Goal: Transaction & Acquisition: Purchase product/service

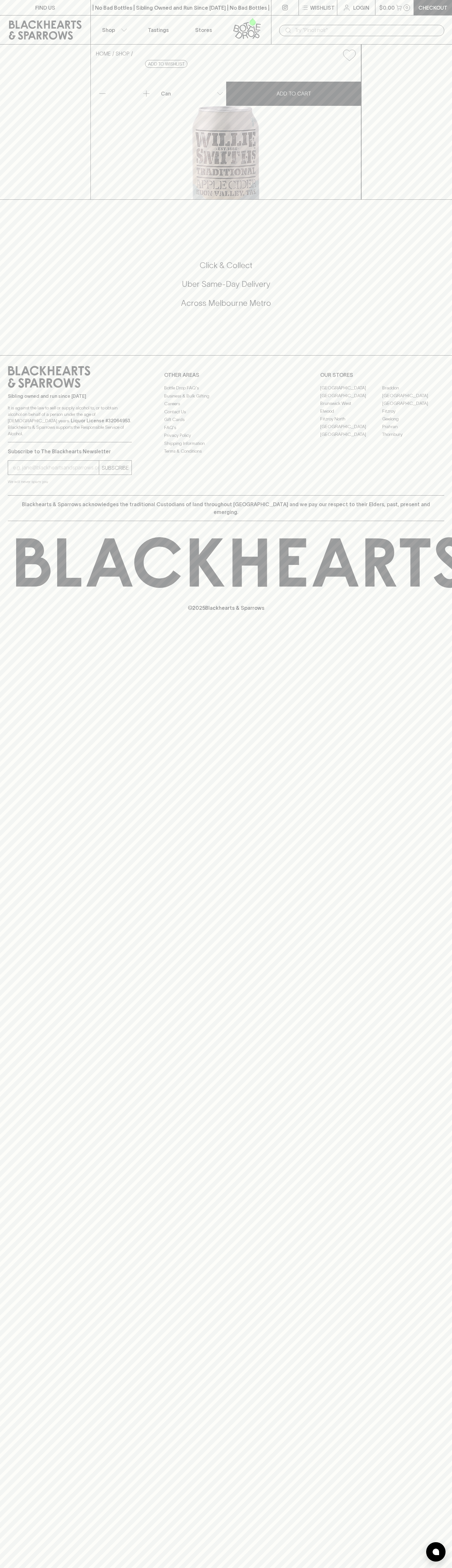
click at [45, 20] on icon at bounding box center [45, 30] width 81 height 19
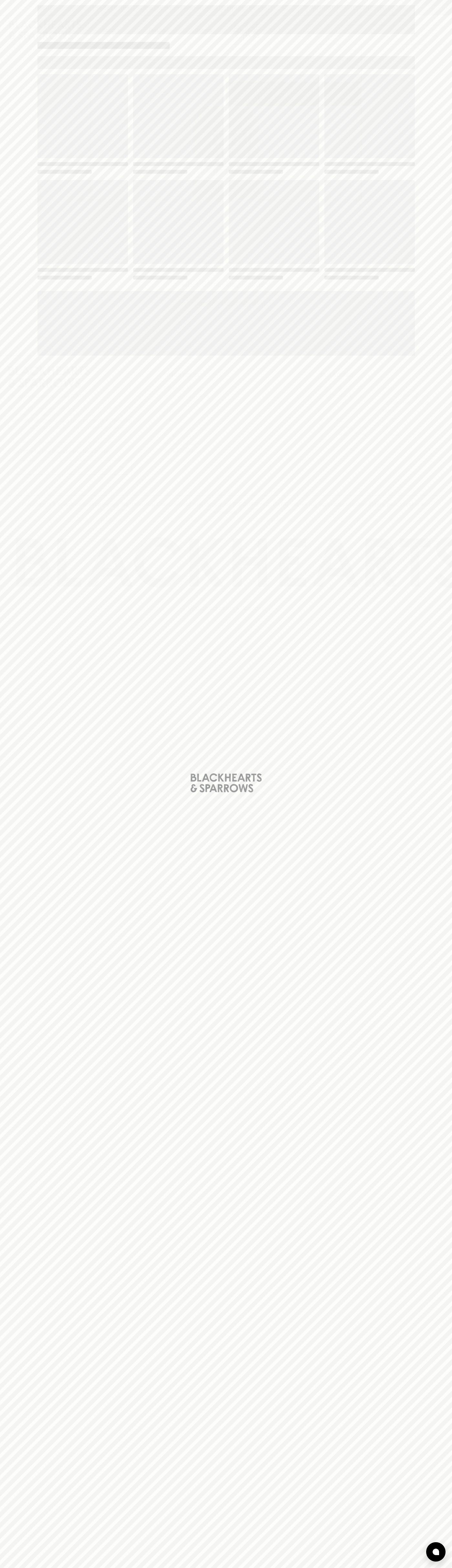
click at [435, 611] on div "Loading" at bounding box center [226, 784] width 452 height 1568
click at [200, 1567] on html "FIND US | No Bad Bottles | Sibling Owned and Run Since [DATE] | No Bad Bottles …" at bounding box center [226, 784] width 452 height 1568
click at [7, 1567] on html "FIND US | No Bad Bottles | Sibling Owned and Run Since [DATE] | No Bad Bottles …" at bounding box center [226, 784] width 452 height 1568
